Goal: Information Seeking & Learning: Check status

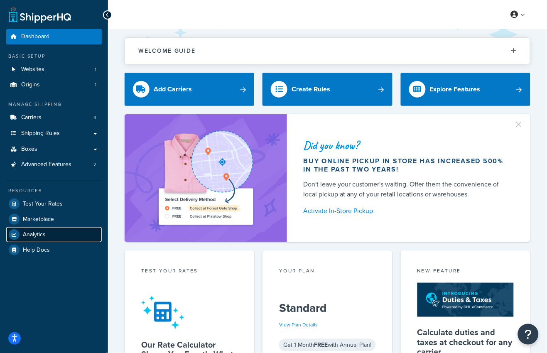
click at [46, 237] on link "Analytics" at bounding box center [54, 234] width 96 height 15
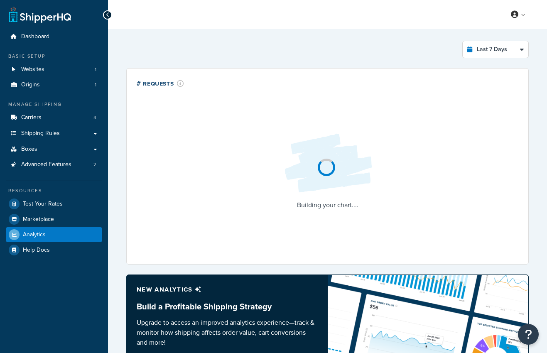
select select "last_7_days"
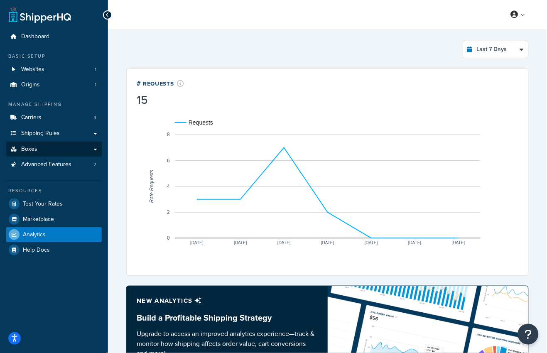
click at [35, 146] on span "Boxes" at bounding box center [29, 149] width 16 height 7
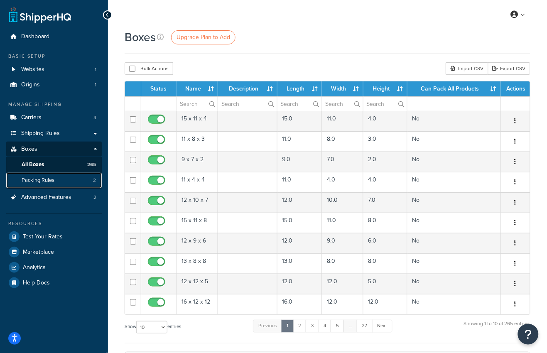
click at [53, 180] on span "Packing Rules" at bounding box center [38, 180] width 33 height 7
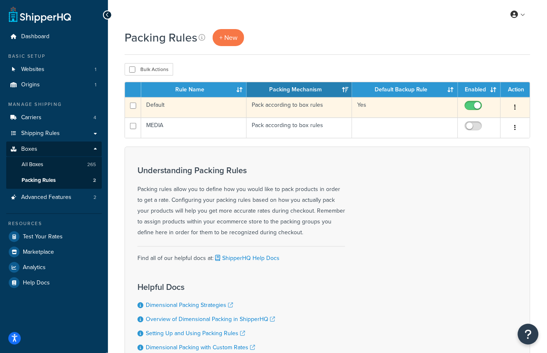
click at [295, 106] on td "Pack according to box rules" at bounding box center [300, 107] width 106 height 20
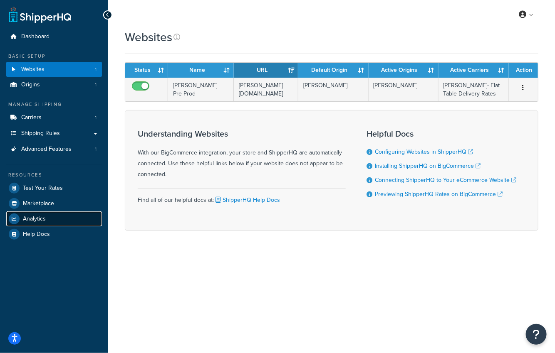
click at [30, 222] on link "Analytics" at bounding box center [54, 219] width 96 height 15
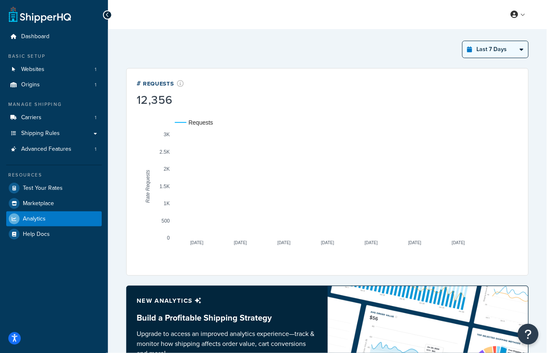
click at [508, 53] on select "Last 24 Hours Last 7 Days Last 30 Days Last 3 Months Last 6 Months Last 12 Mont…" at bounding box center [496, 49] width 66 height 17
select select "last_year"
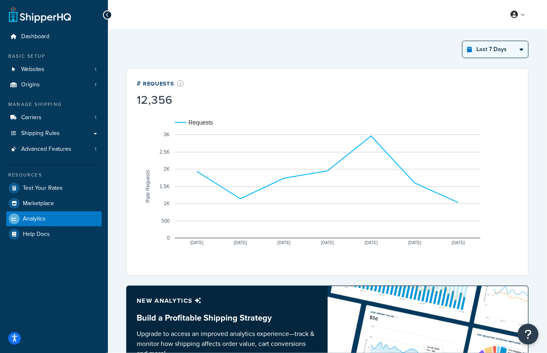
click at [463, 41] on select "Last 24 Hours Last 7 Days Last 30 Days Last 3 Months Last 6 Months Last 12 Mont…" at bounding box center [496, 49] width 66 height 17
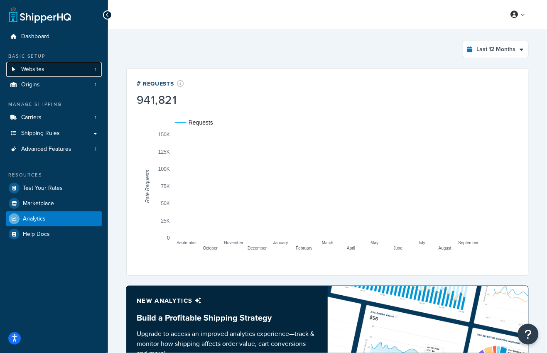
click at [47, 76] on link "Websites 1" at bounding box center [54, 69] width 96 height 15
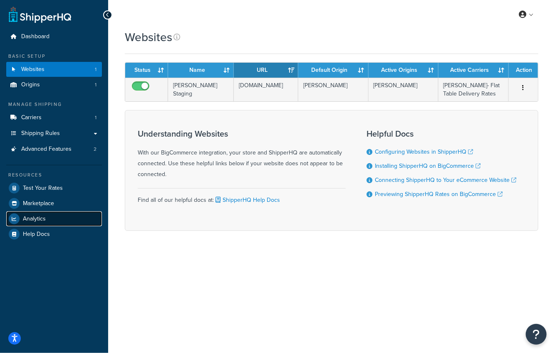
click at [39, 221] on span "Analytics" at bounding box center [34, 219] width 23 height 7
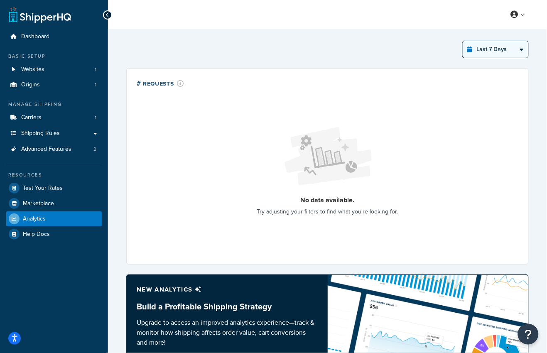
click at [503, 54] on select "Last 24 Hours Last 7 Days Last 30 Days Last 3 Months Last 6 Months Last 12 Mont…" at bounding box center [496, 49] width 66 height 17
click at [463, 41] on select "Last 24 Hours Last 7 Days Last 30 Days Last 3 Months Last 6 Months Last 12 Mont…" at bounding box center [496, 49] width 66 height 17
click at [495, 50] on select "Last 24 Hours Last 7 Days Last 30 Days Last 3 Months Last 6 Months Last 12 Mont…" at bounding box center [496, 49] width 66 height 17
click at [463, 41] on select "Last 24 Hours Last 7 Days Last 30 Days Last 3 Months Last 6 Months Last 12 Mont…" at bounding box center [496, 49] width 66 height 17
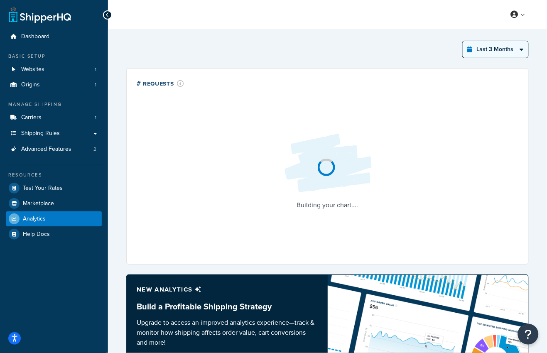
click at [493, 51] on select "Last 24 Hours Last 7 Days Last 30 Days Last 3 Months Last 6 Months Last 12 Mont…" at bounding box center [496, 49] width 66 height 17
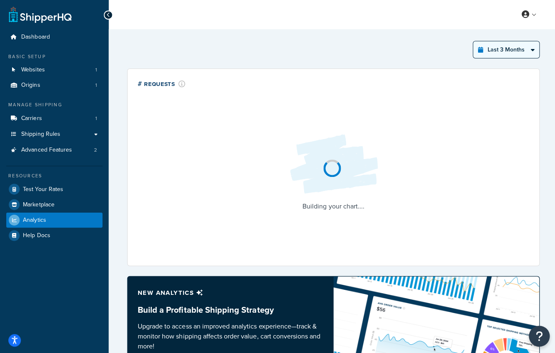
select select "last_year"
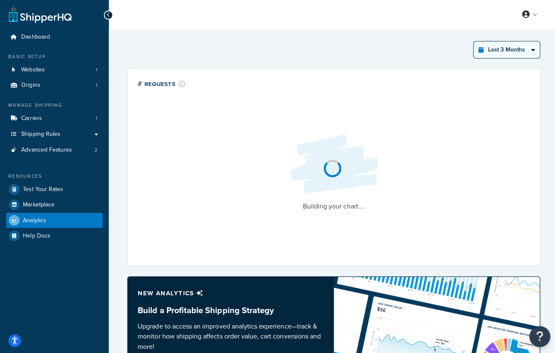
click at [470, 41] on select "Last 24 Hours Last 7 Days Last 30 Days Last 3 Months Last 6 Months Last 12 Mont…" at bounding box center [503, 49] width 66 height 17
